Goal: Information Seeking & Learning: Learn about a topic

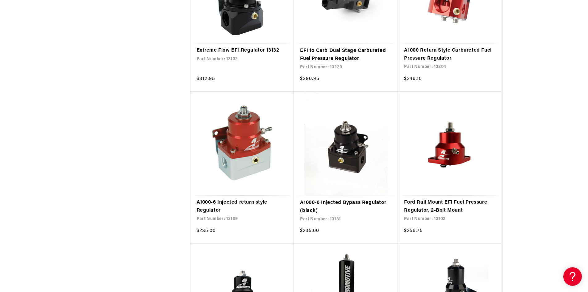
scroll to position [556, 0]
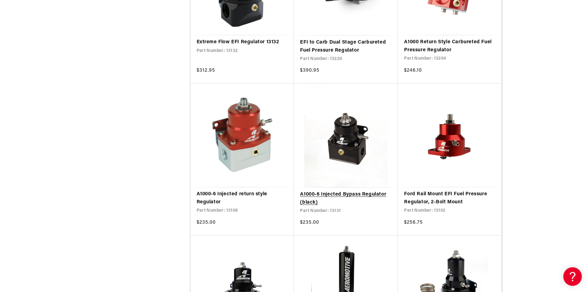
click at [360, 193] on link "A1000-6 Injected Bypass Regulator (black)" at bounding box center [346, 198] width 92 height 16
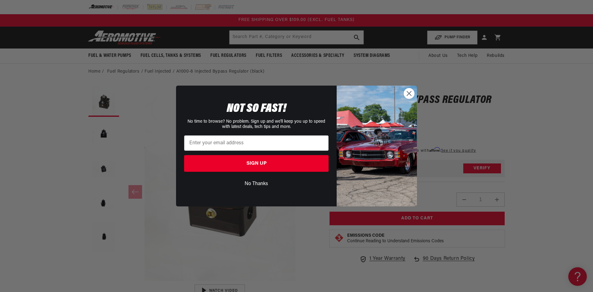
click at [262, 181] on button "No Thanks" at bounding box center [256, 184] width 144 height 12
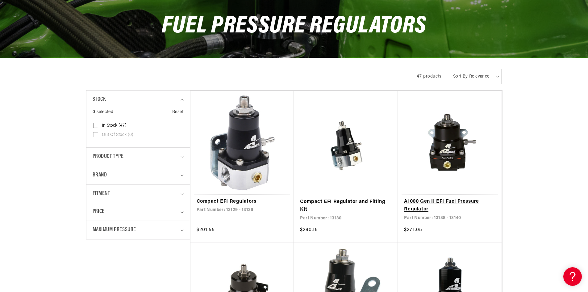
click at [448, 199] on link "A1000 Gen II EFI Fuel Pressure Regulator" at bounding box center [449, 206] width 91 height 16
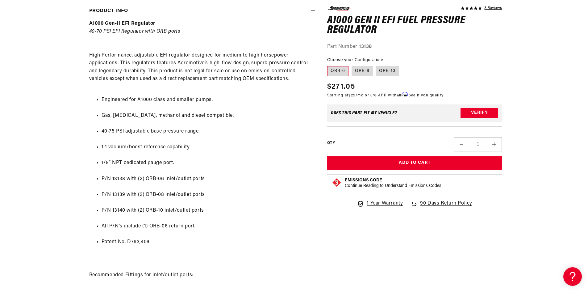
scroll to position [309, 0]
click at [364, 70] on label "ORB-8" at bounding box center [362, 71] width 21 height 10
click at [352, 65] on input "ORB-8" at bounding box center [352, 65] width 0 height 0
radio input "true"
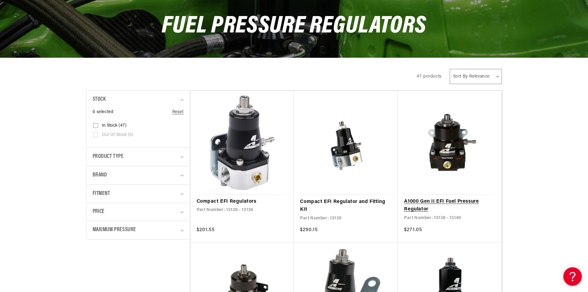
click at [442, 198] on link "A1000 Gen II EFI Fuel Pressure Regulator" at bounding box center [449, 206] width 91 height 16
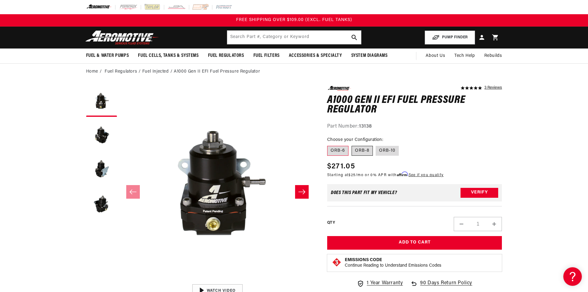
click at [359, 152] on label "ORB-8" at bounding box center [362, 151] width 21 height 10
click at [352, 145] on input "ORB-8" at bounding box center [352, 144] width 0 height 0
radio input "true"
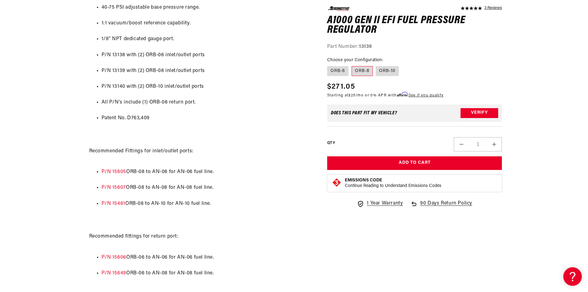
scroll to position [432, 0]
